Goal: Transaction & Acquisition: Purchase product/service

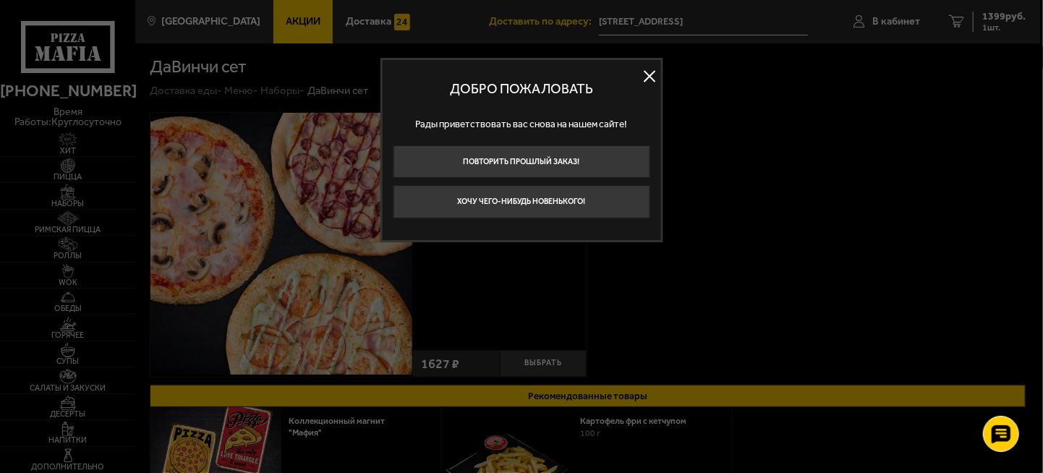
click at [649, 73] on button at bounding box center [649, 76] width 22 height 22
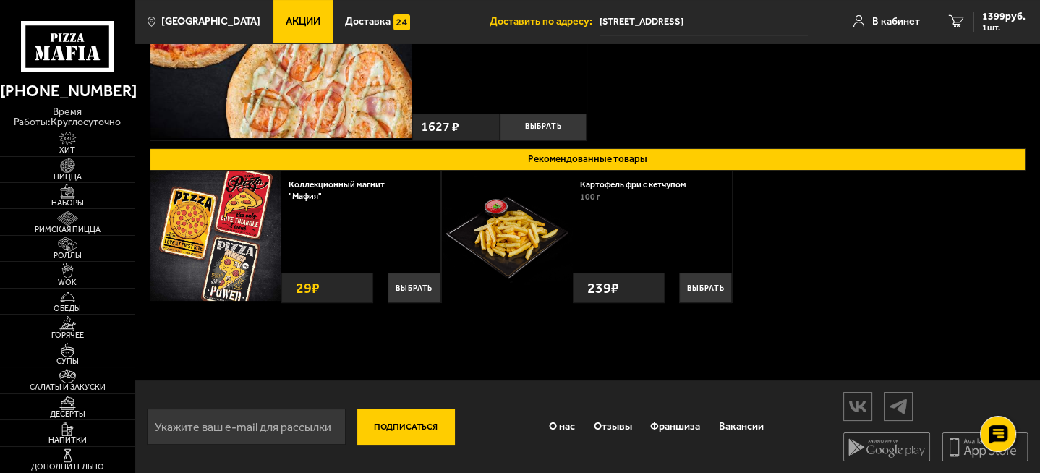
scroll to position [20, 0]
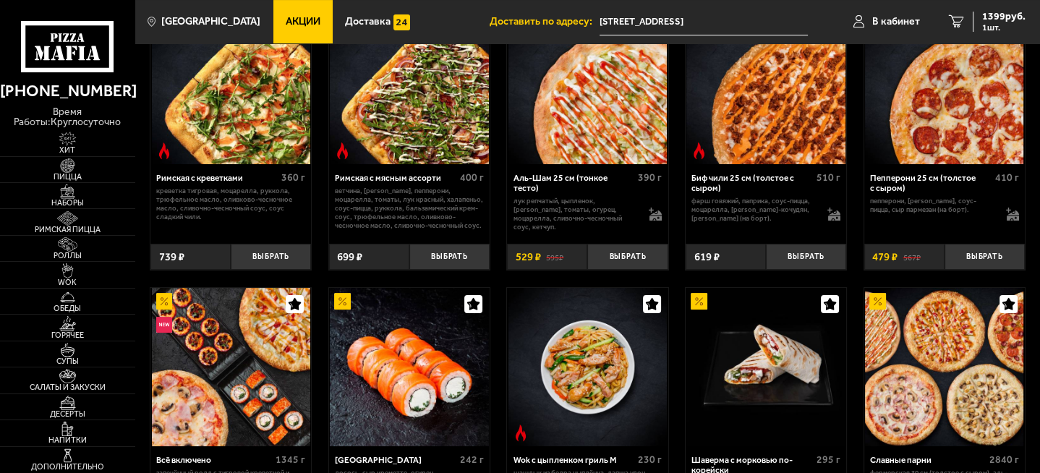
scroll to position [289, 0]
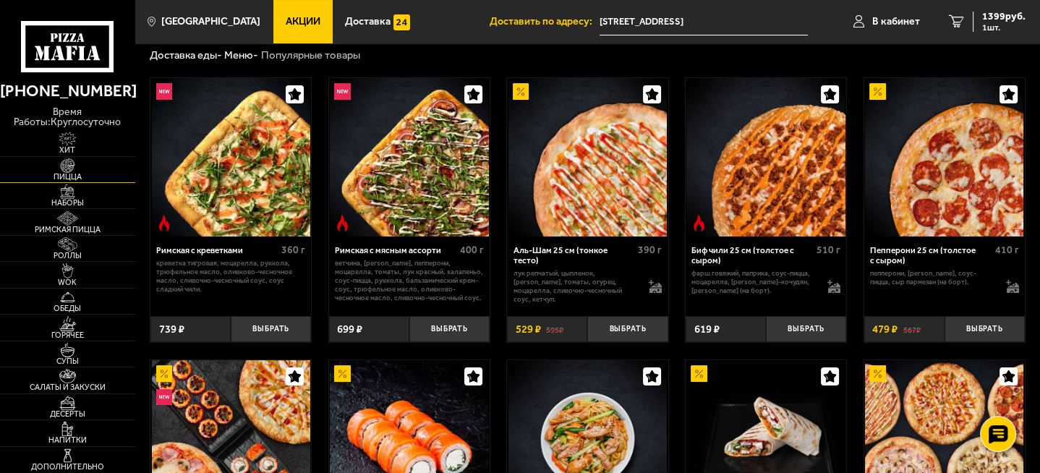
click at [61, 169] on img at bounding box center [68, 165] width 42 height 14
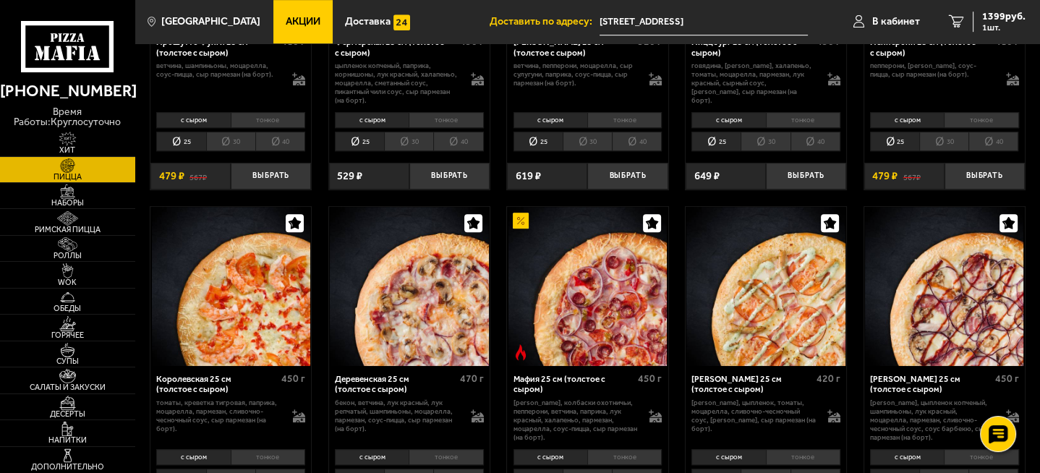
scroll to position [1012, 0]
